Goal: Transaction & Acquisition: Purchase product/service

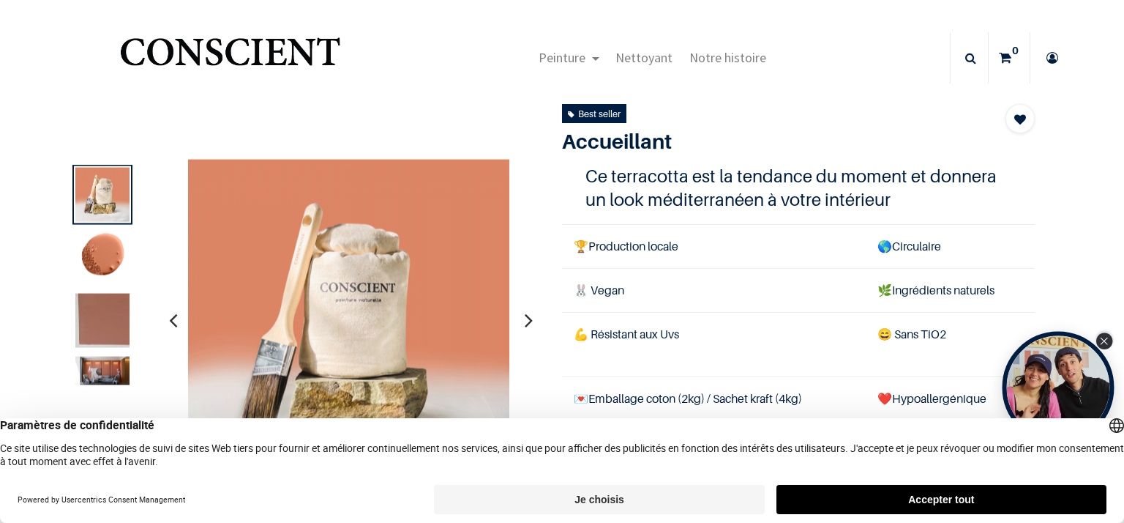
click at [1107, 340] on icon "Close Tolstoy widget" at bounding box center [1104, 340] width 8 height 7
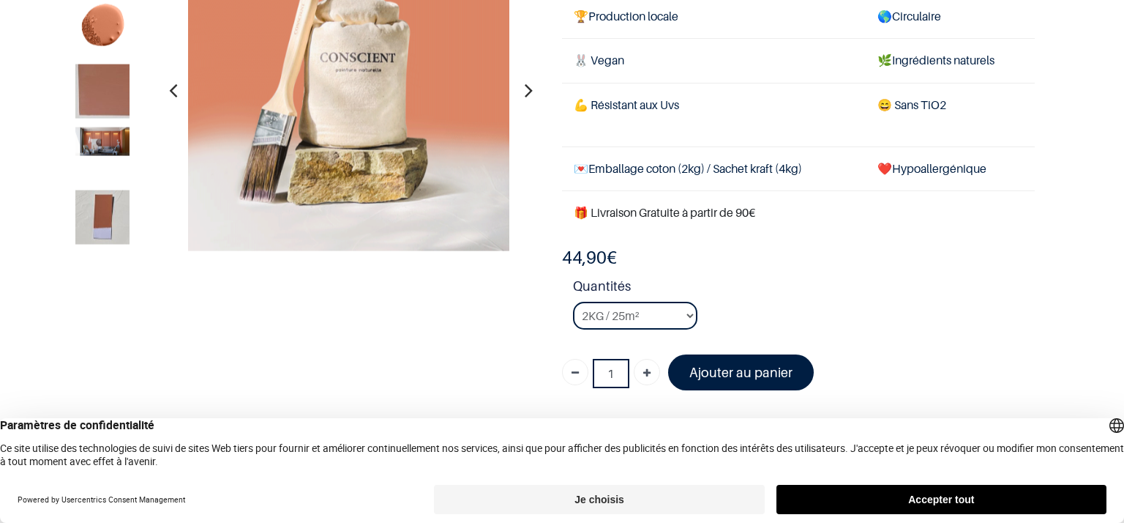
scroll to position [146, 0]
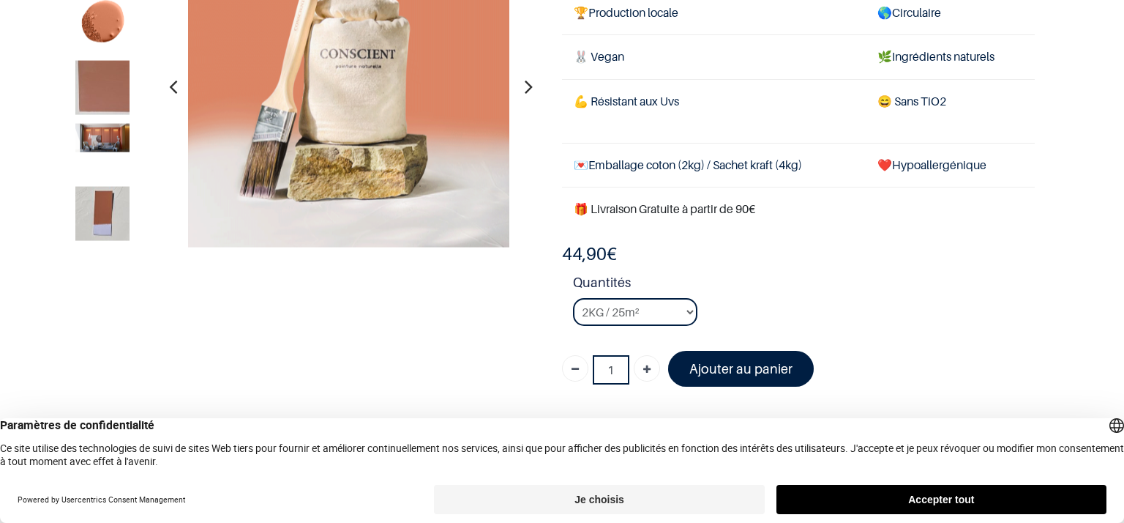
click at [94, 204] on img at bounding box center [102, 213] width 54 height 54
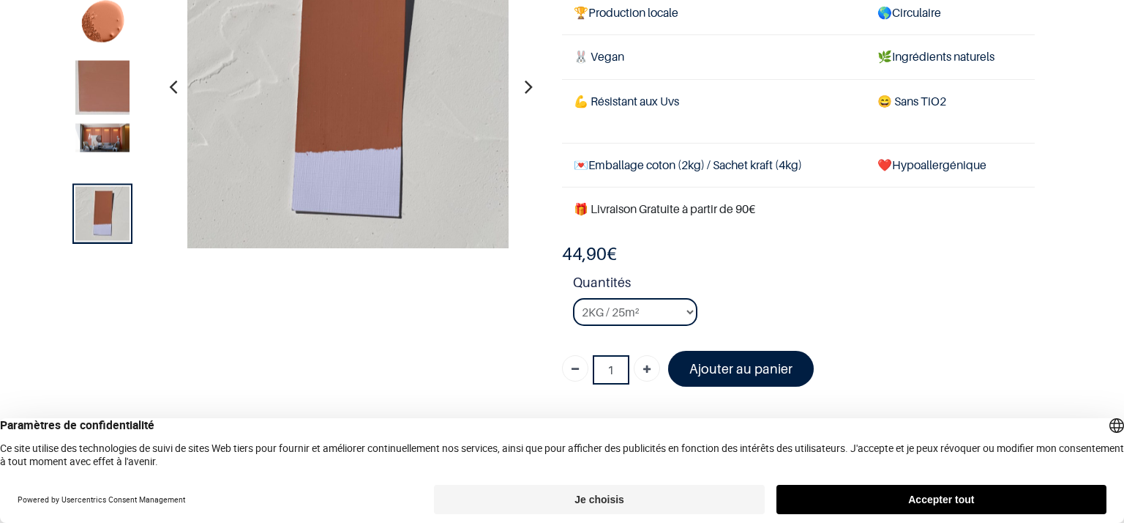
click at [96, 140] on img at bounding box center [102, 137] width 54 height 29
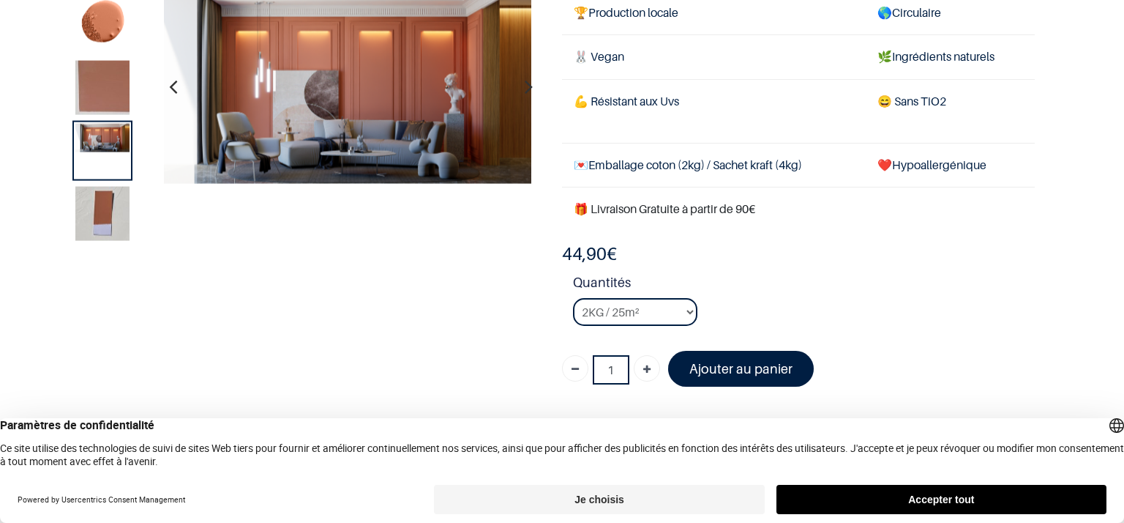
scroll to position [34, 0]
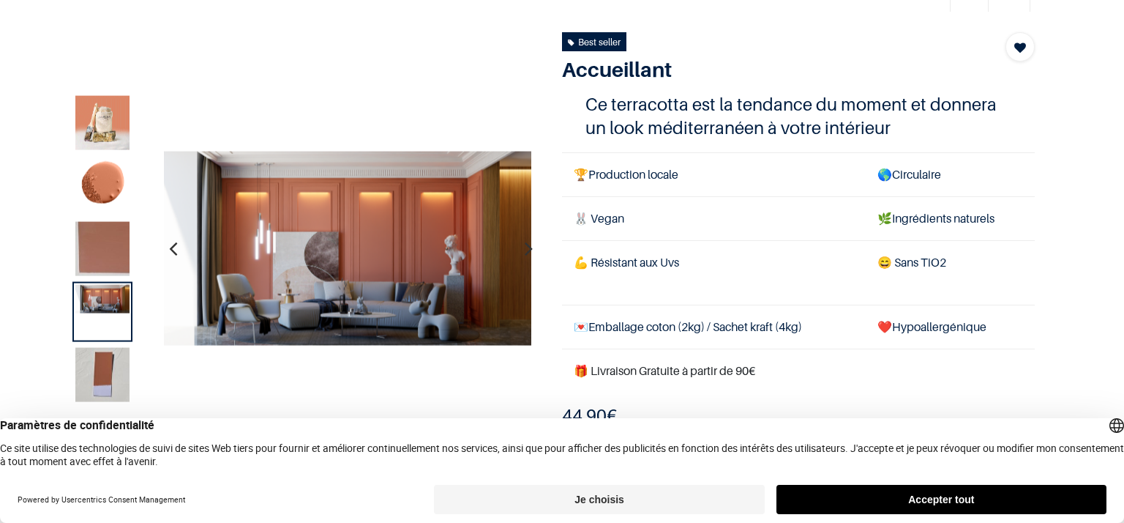
scroll to position [73, 0]
